Goal: Use online tool/utility

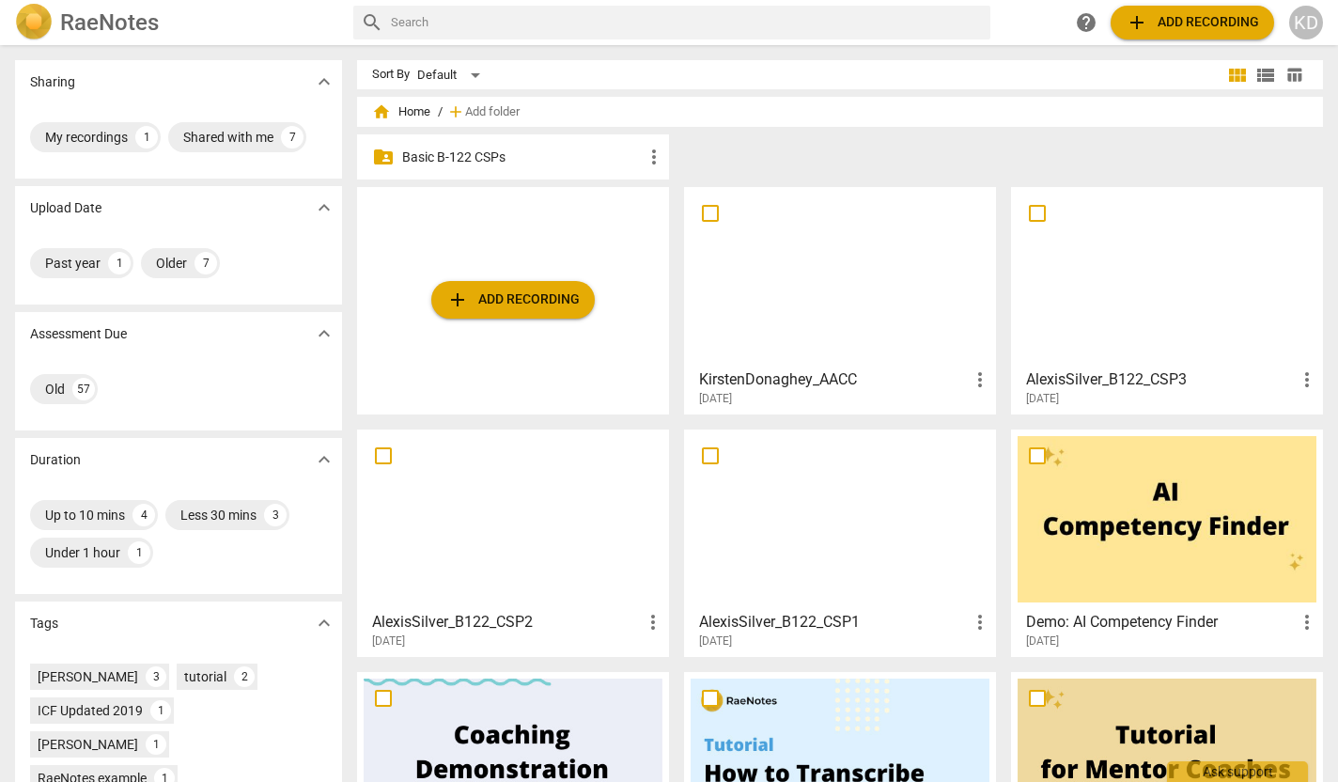
click at [1173, 27] on span "add Add recording" at bounding box center [1192, 22] width 133 height 23
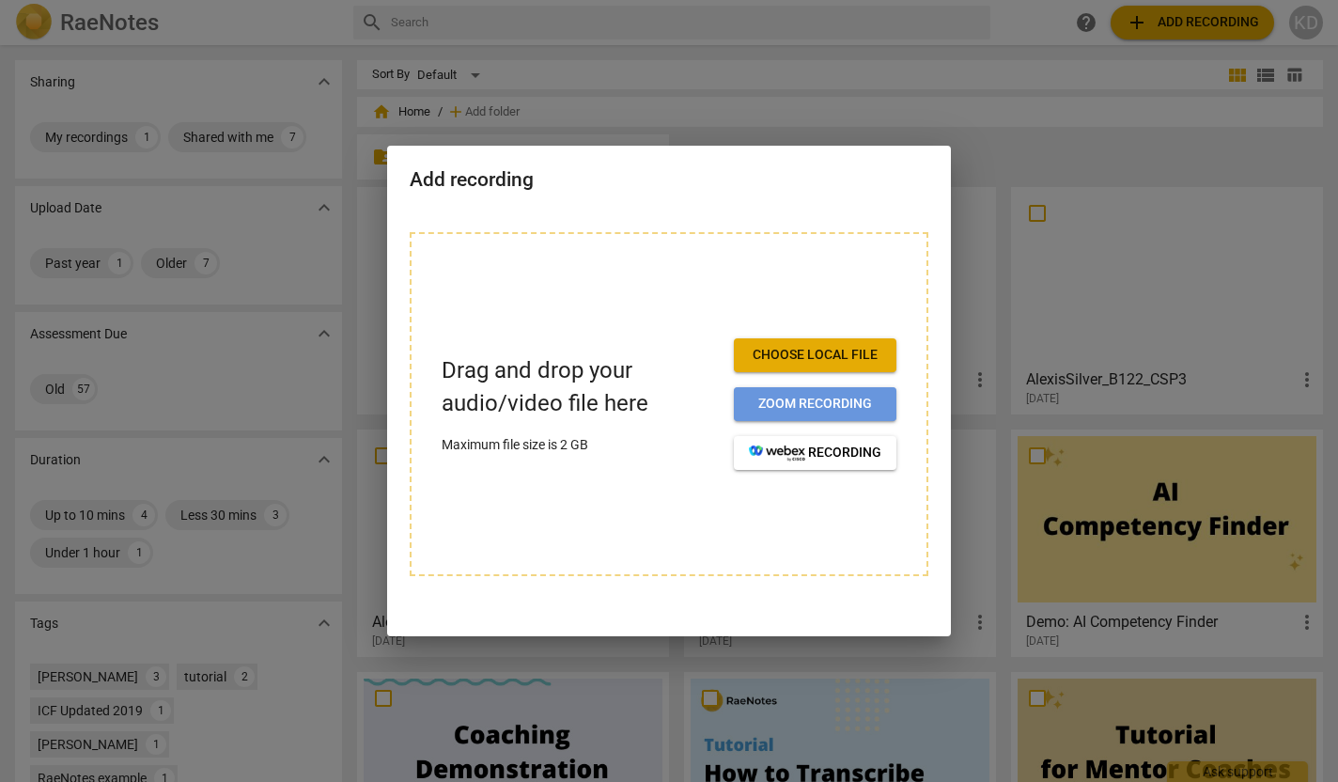
click at [758, 408] on span "Zoom recording" at bounding box center [815, 404] width 133 height 19
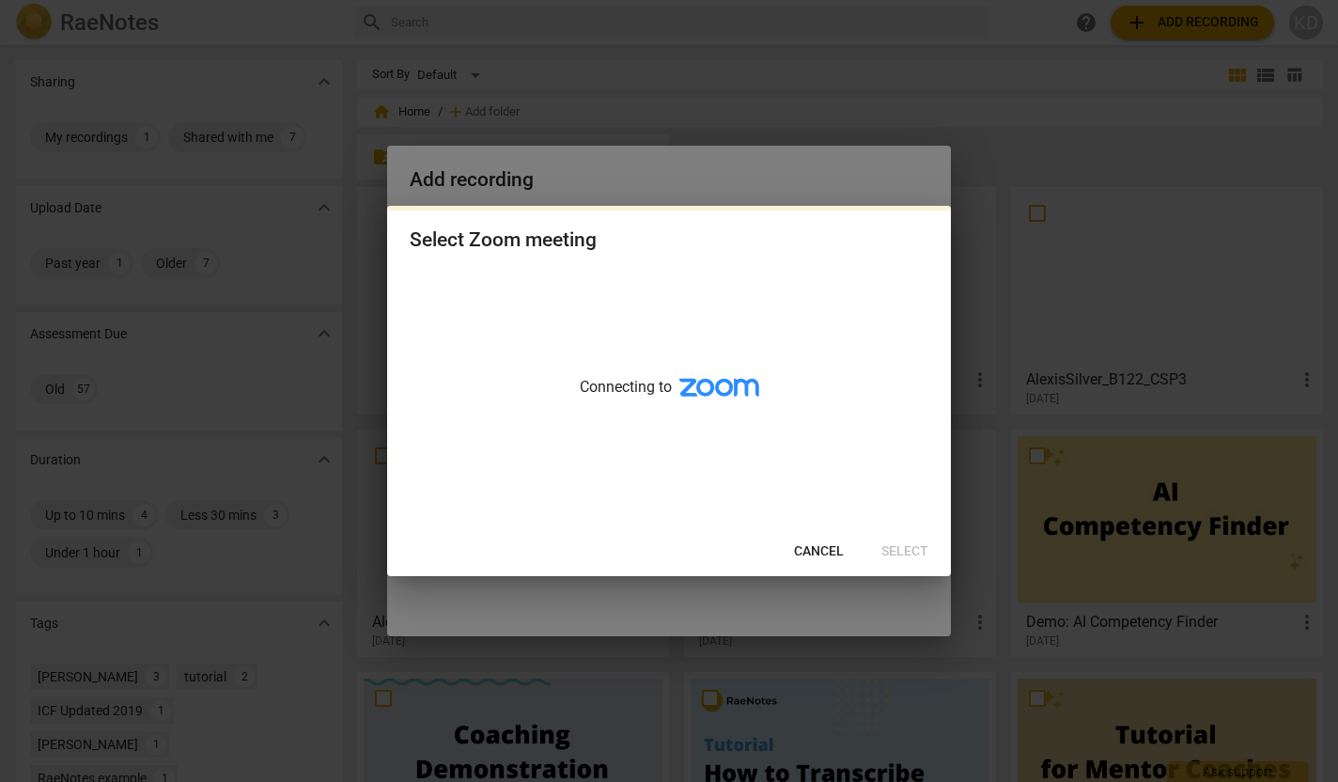
click at [815, 549] on span "Cancel" at bounding box center [819, 551] width 50 height 19
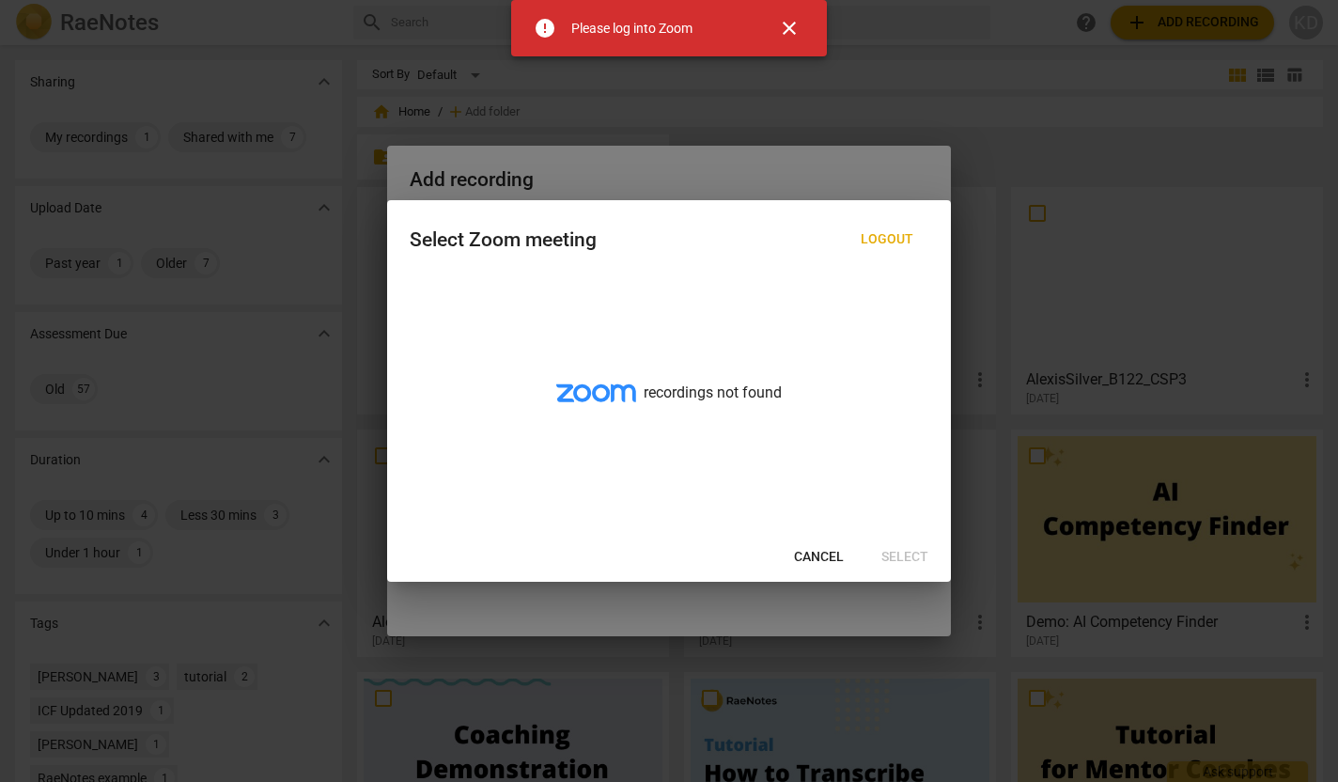
click at [823, 558] on span "Cancel" at bounding box center [819, 557] width 50 height 19
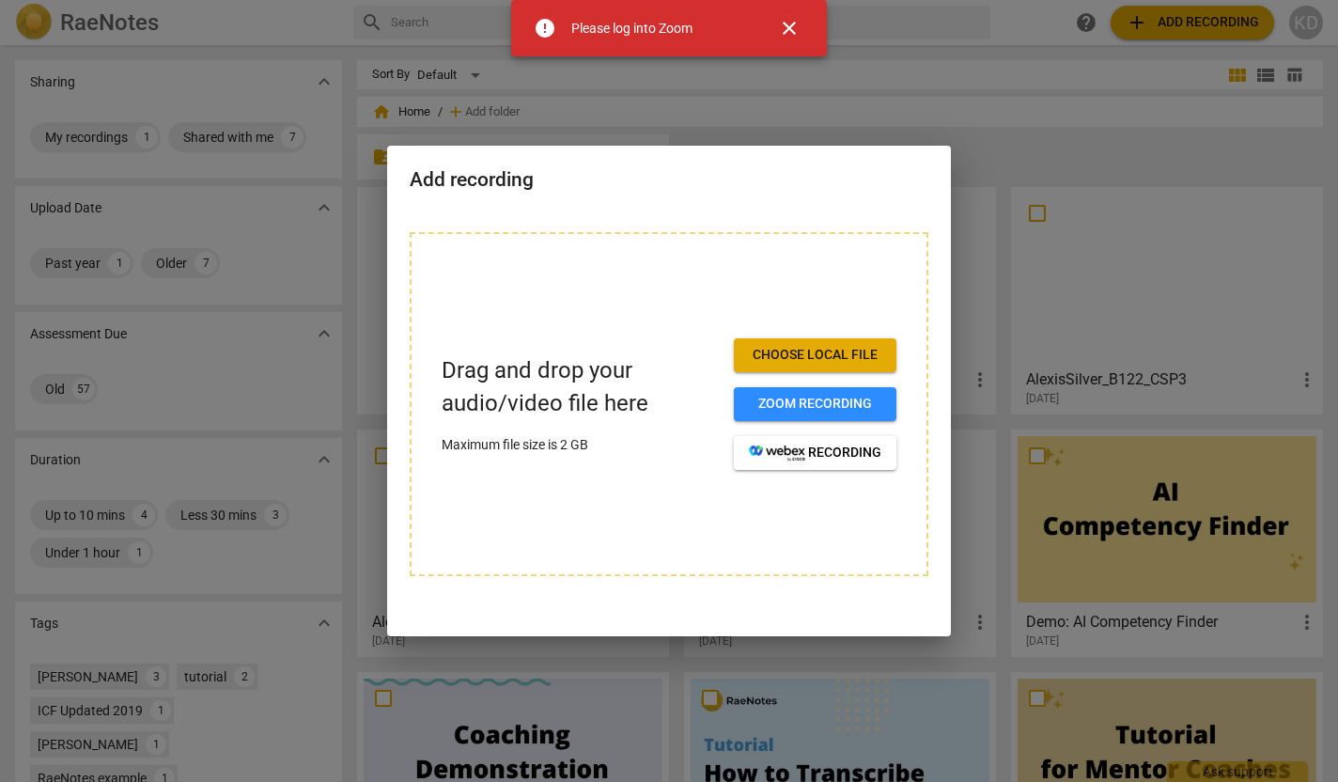
click at [828, 353] on span "Choose local file" at bounding box center [815, 355] width 133 height 19
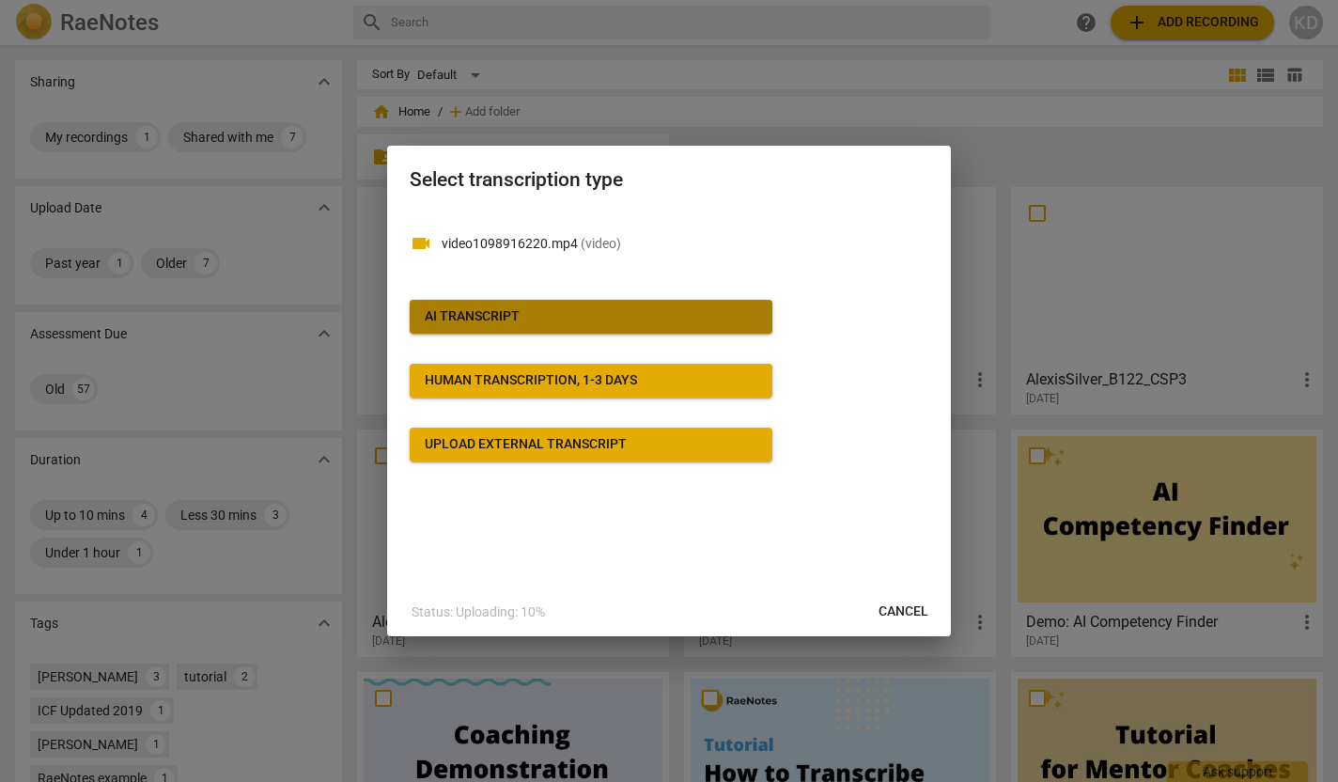
click at [497, 314] on div "AI Transcript" at bounding box center [472, 316] width 95 height 19
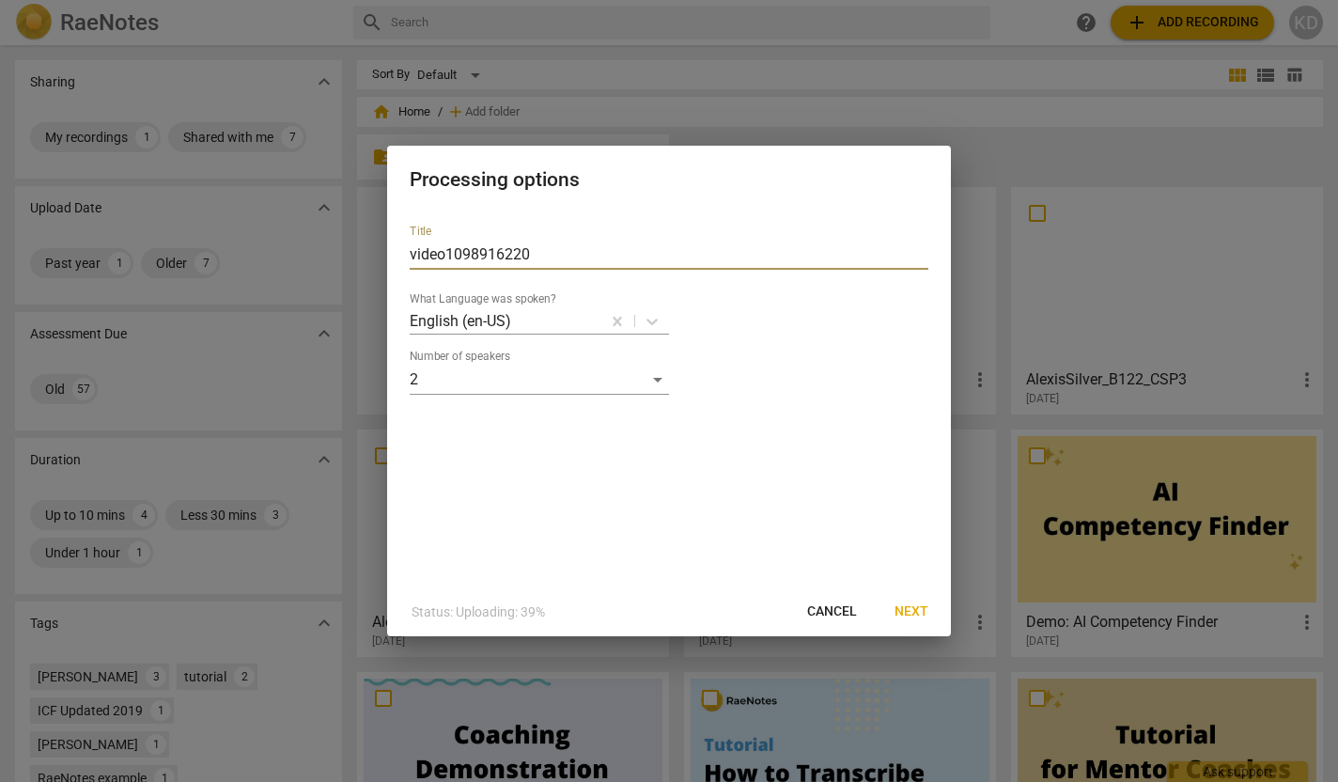
drag, startPoint x: 541, startPoint y: 251, endPoint x: 374, endPoint y: 251, distance: 167.3
click at [374, 251] on div "Processing options Title video1098916220 What Language was spoken? English (en-…" at bounding box center [669, 391] width 1338 height 782
type input "kirstendonaghey_AACC"
click at [910, 610] on span "Next" at bounding box center [912, 611] width 34 height 19
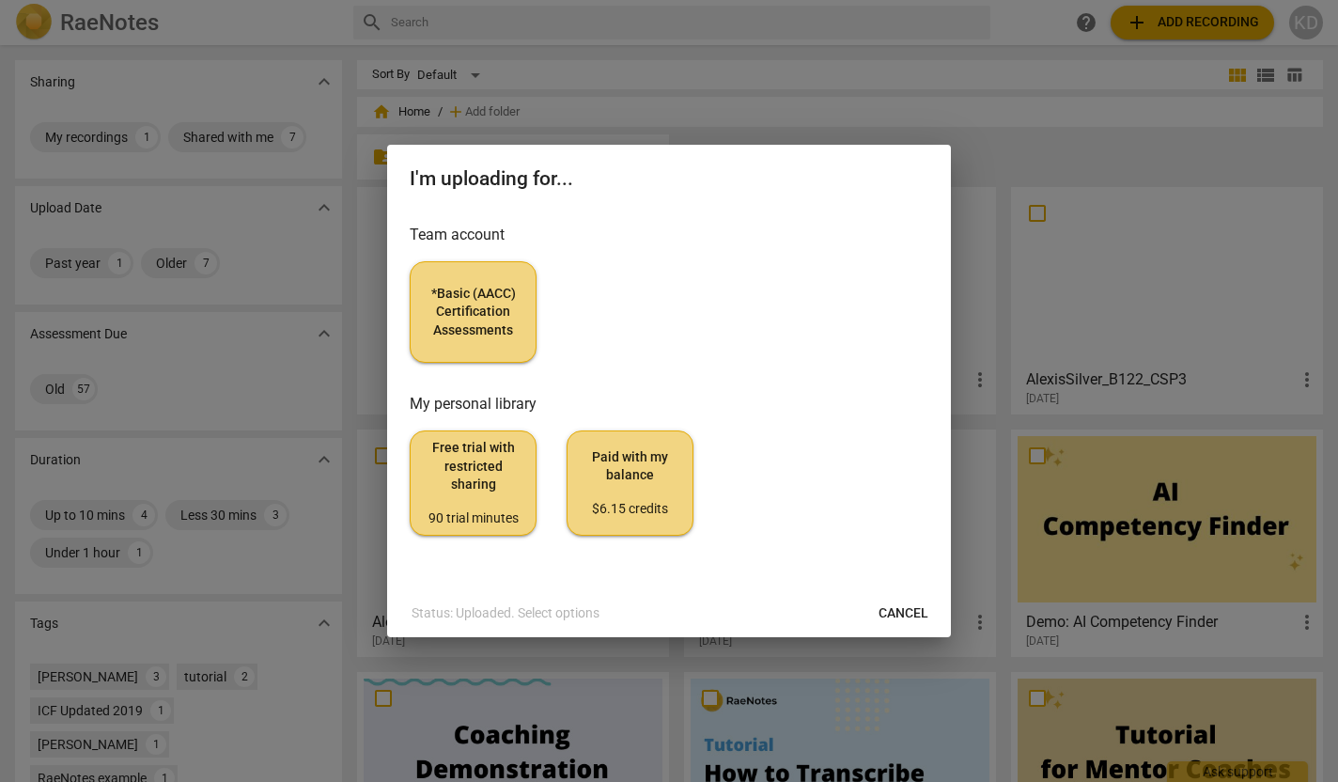
click at [476, 283] on button "*Basic (AACC) Certification Assessments" at bounding box center [473, 311] width 127 height 101
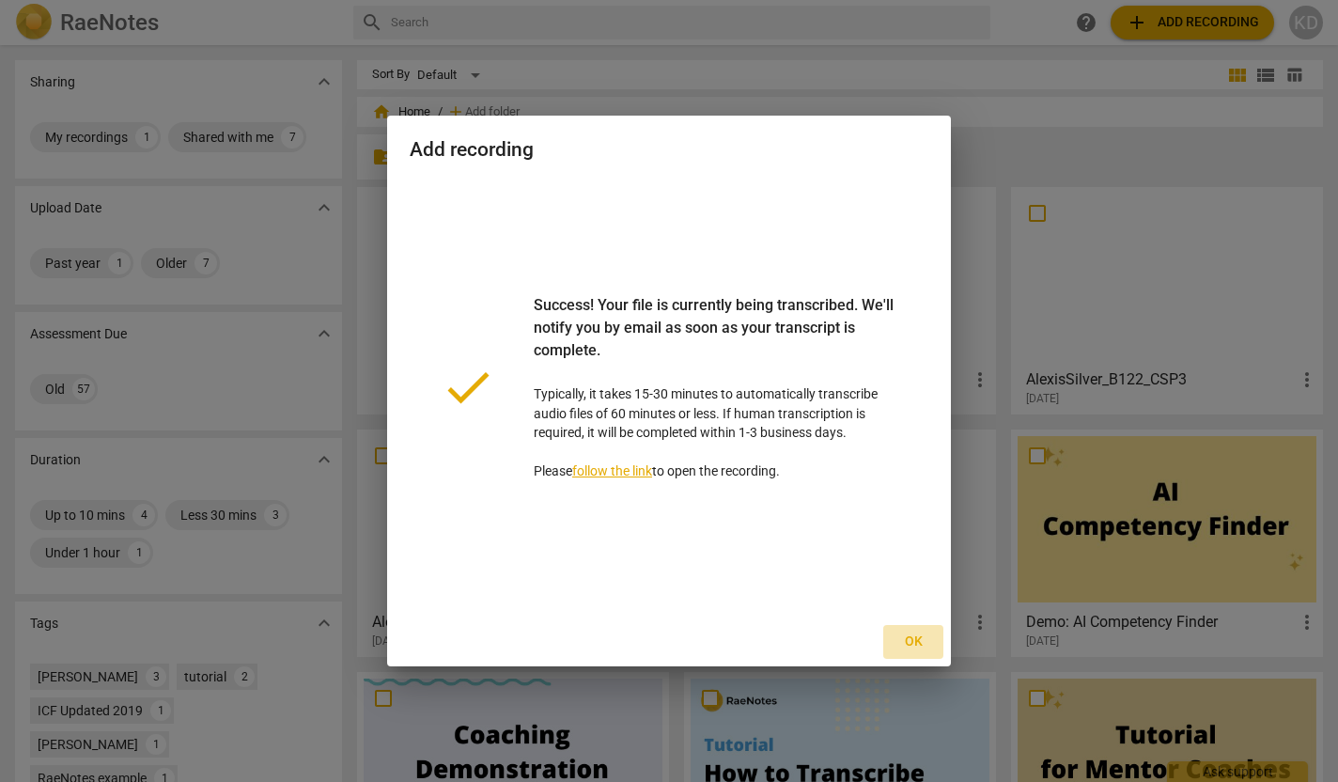
click at [921, 638] on span "Ok" at bounding box center [913, 641] width 30 height 19
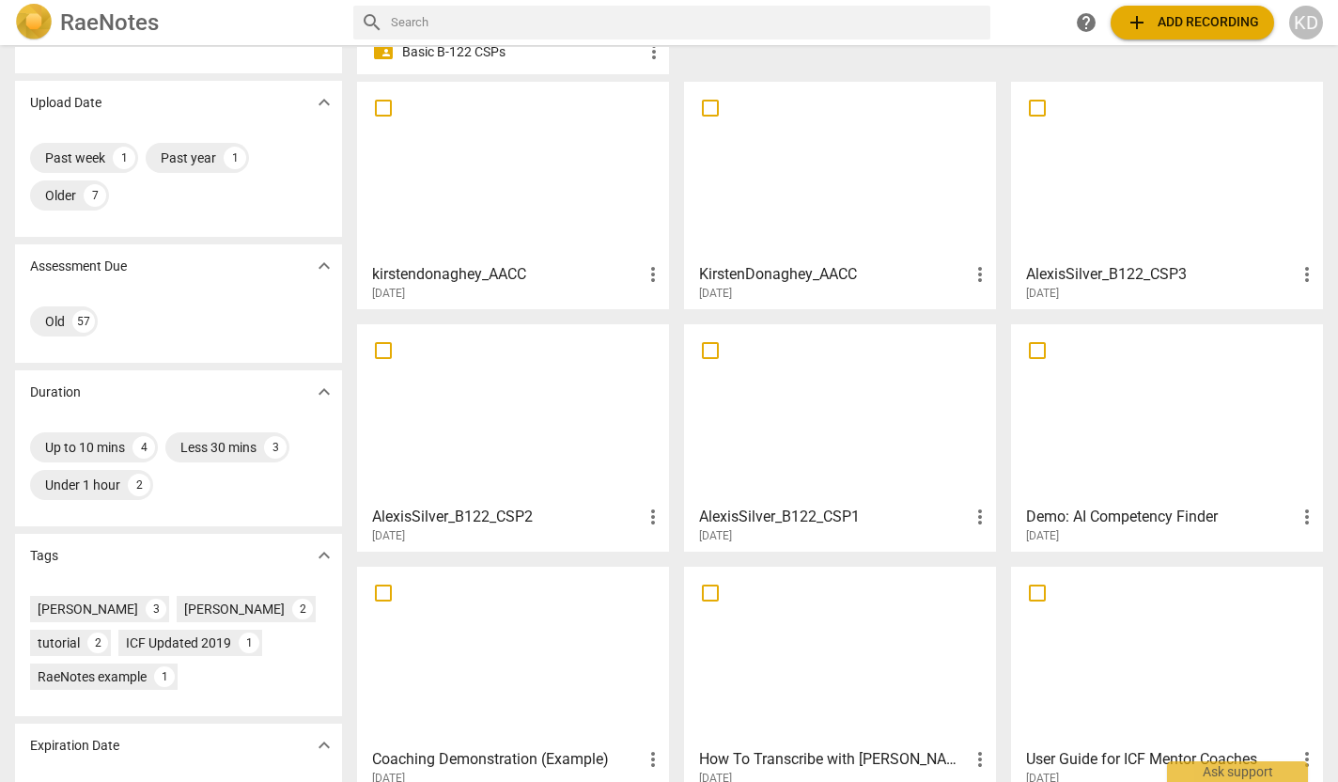
scroll to position [173, 0]
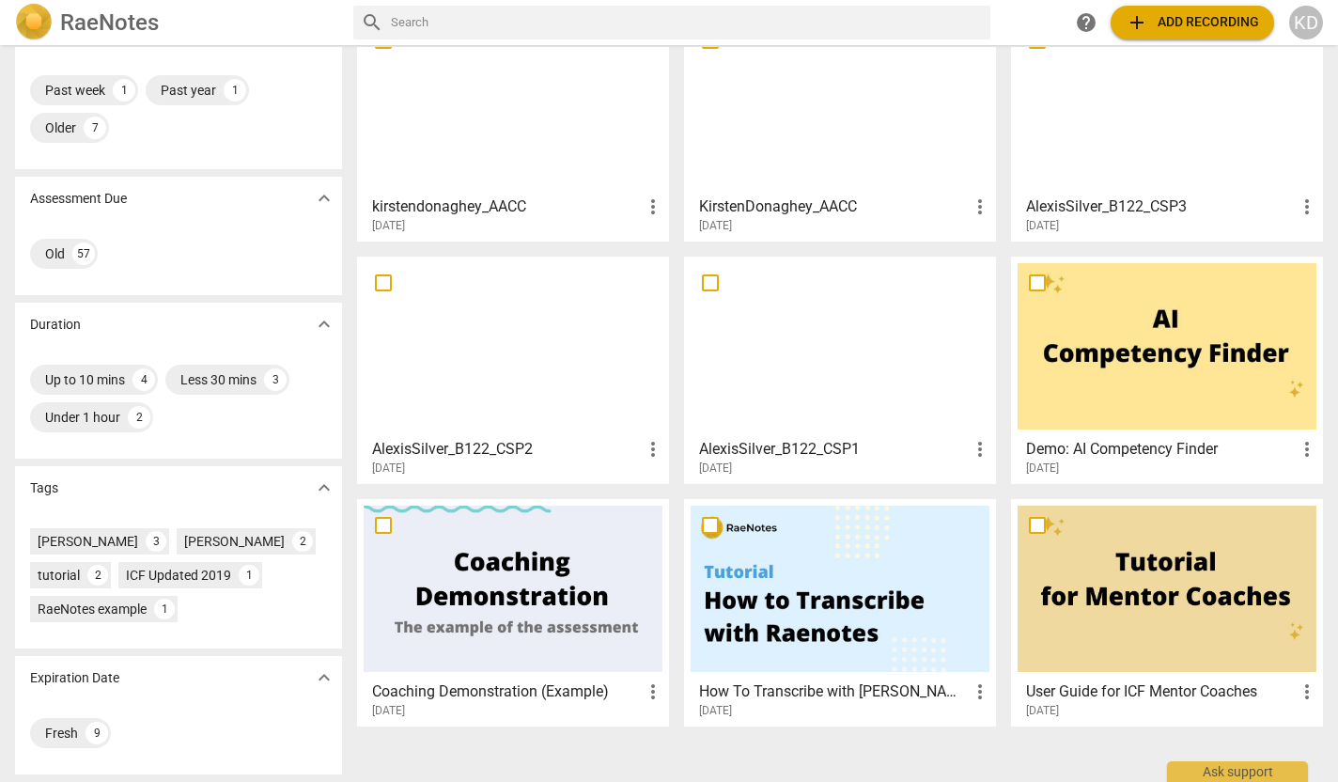
click at [511, 584] on div at bounding box center [513, 589] width 299 height 166
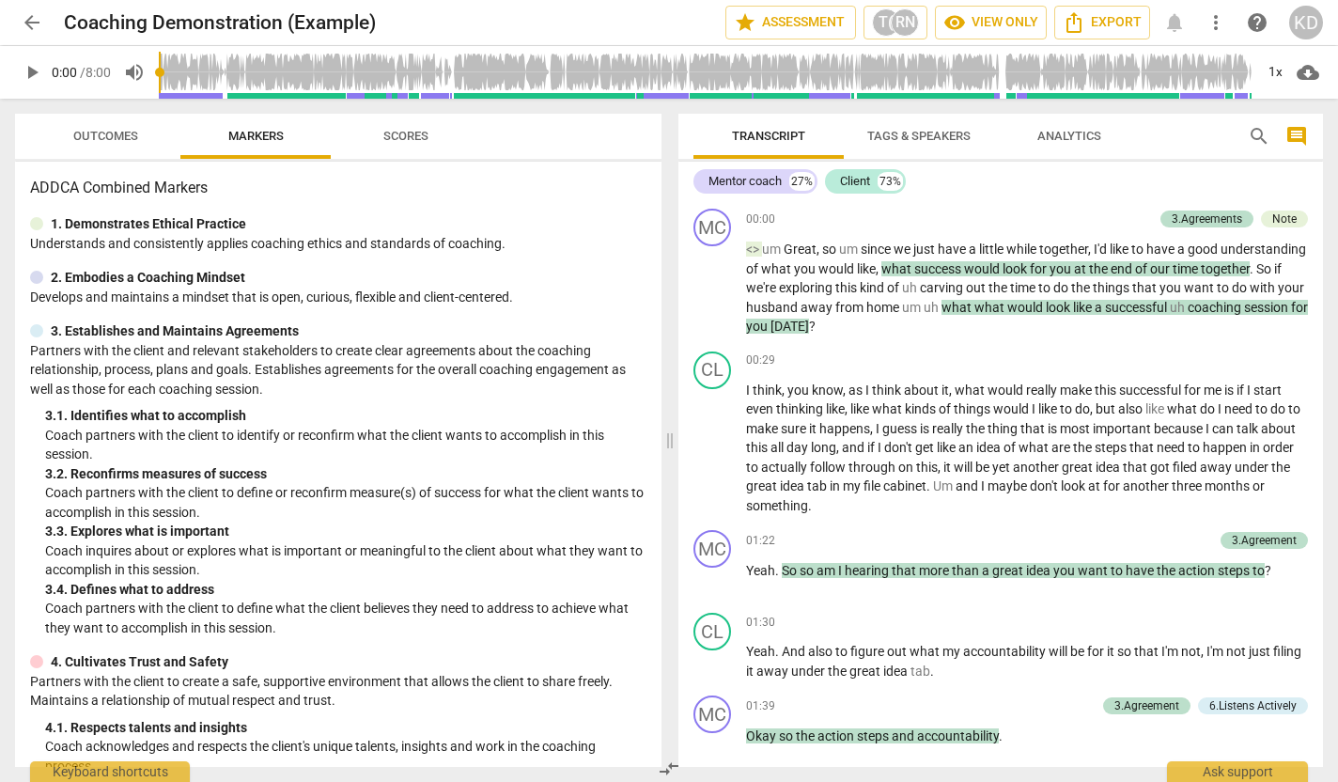
click at [110, 134] on span "Outcomes" at bounding box center [105, 136] width 65 height 14
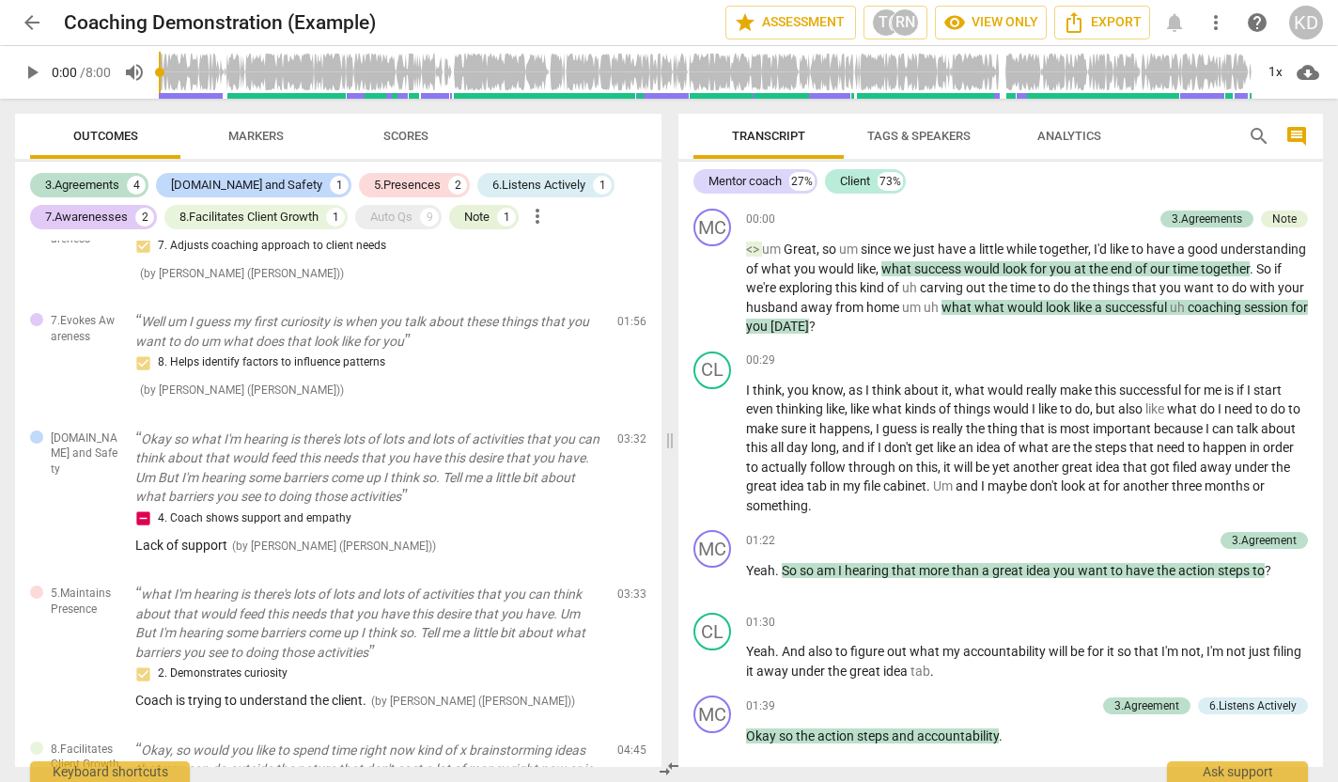
scroll to position [757, 0]
